Goal: Transaction & Acquisition: Download file/media

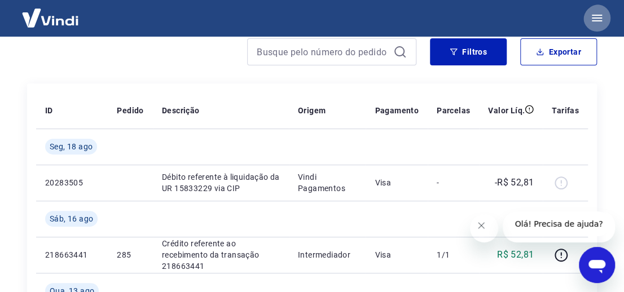
click at [592, 17] on icon "button" at bounding box center [597, 18] width 14 height 14
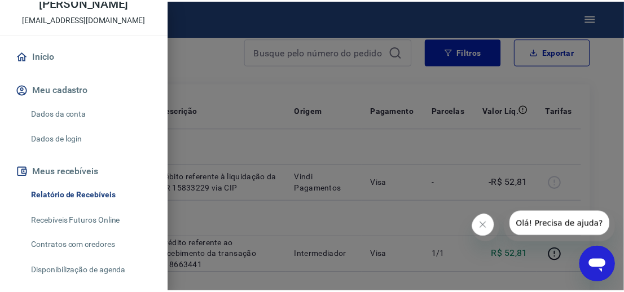
scroll to position [51, 0]
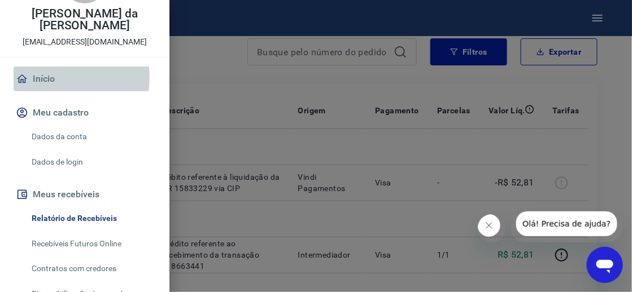
click at [56, 67] on link "Início" at bounding box center [85, 79] width 142 height 25
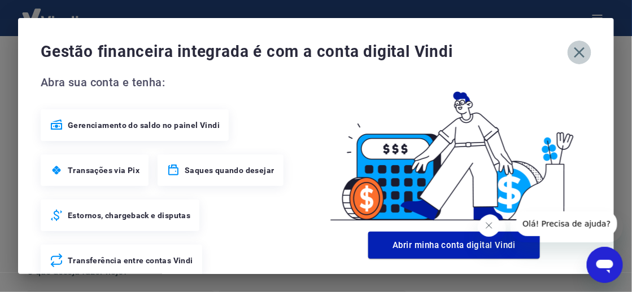
click at [570, 50] on icon "button" at bounding box center [579, 52] width 18 height 18
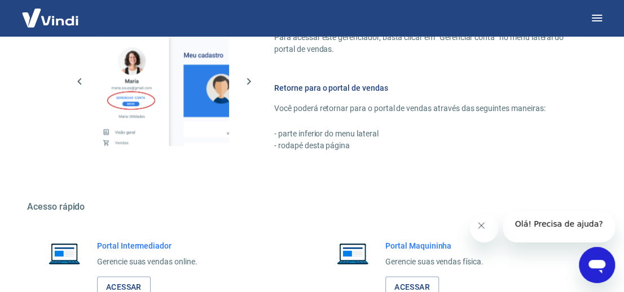
scroll to position [730, 0]
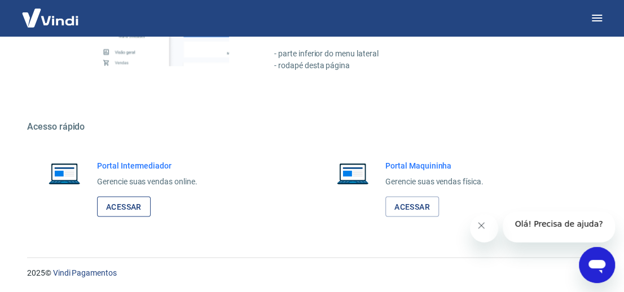
click at [125, 211] on link "Acessar" at bounding box center [124, 206] width 54 height 21
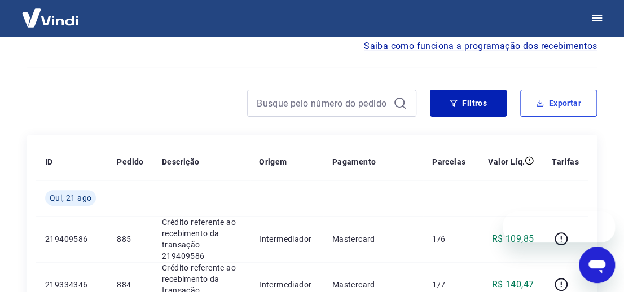
click at [551, 106] on button "Exportar" at bounding box center [558, 103] width 77 height 27
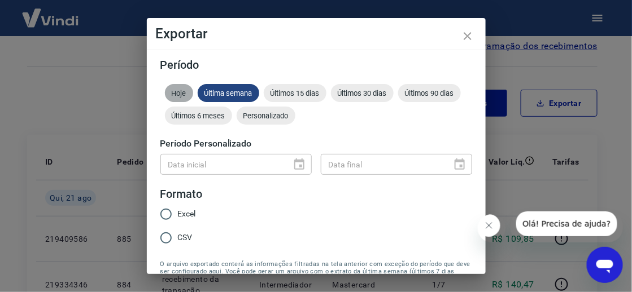
click at [183, 92] on span "Hoje" at bounding box center [179, 93] width 28 height 8
click at [169, 216] on input "Excel" at bounding box center [166, 215] width 24 height 24
radio input "true"
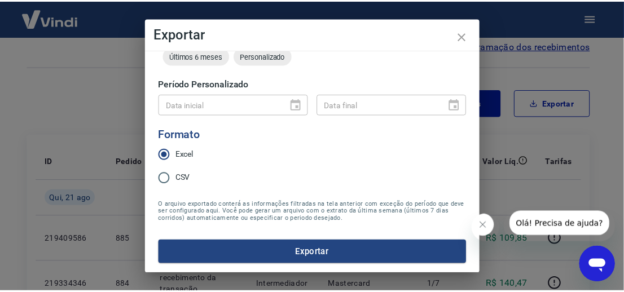
scroll to position [70, 0]
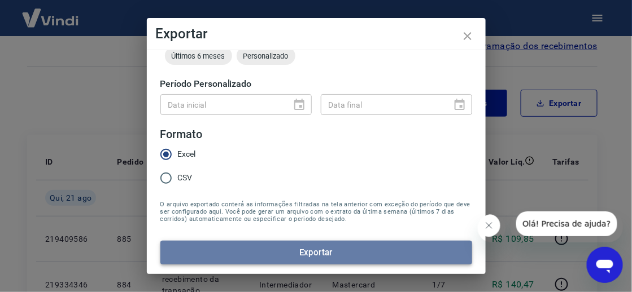
click at [370, 246] on button "Exportar" at bounding box center [316, 253] width 312 height 24
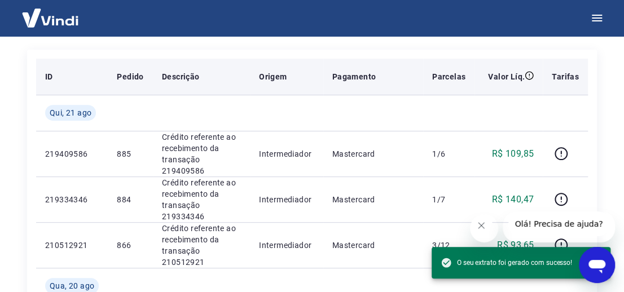
scroll to position [154, 0]
